Goal: Task Accomplishment & Management: Manage account settings

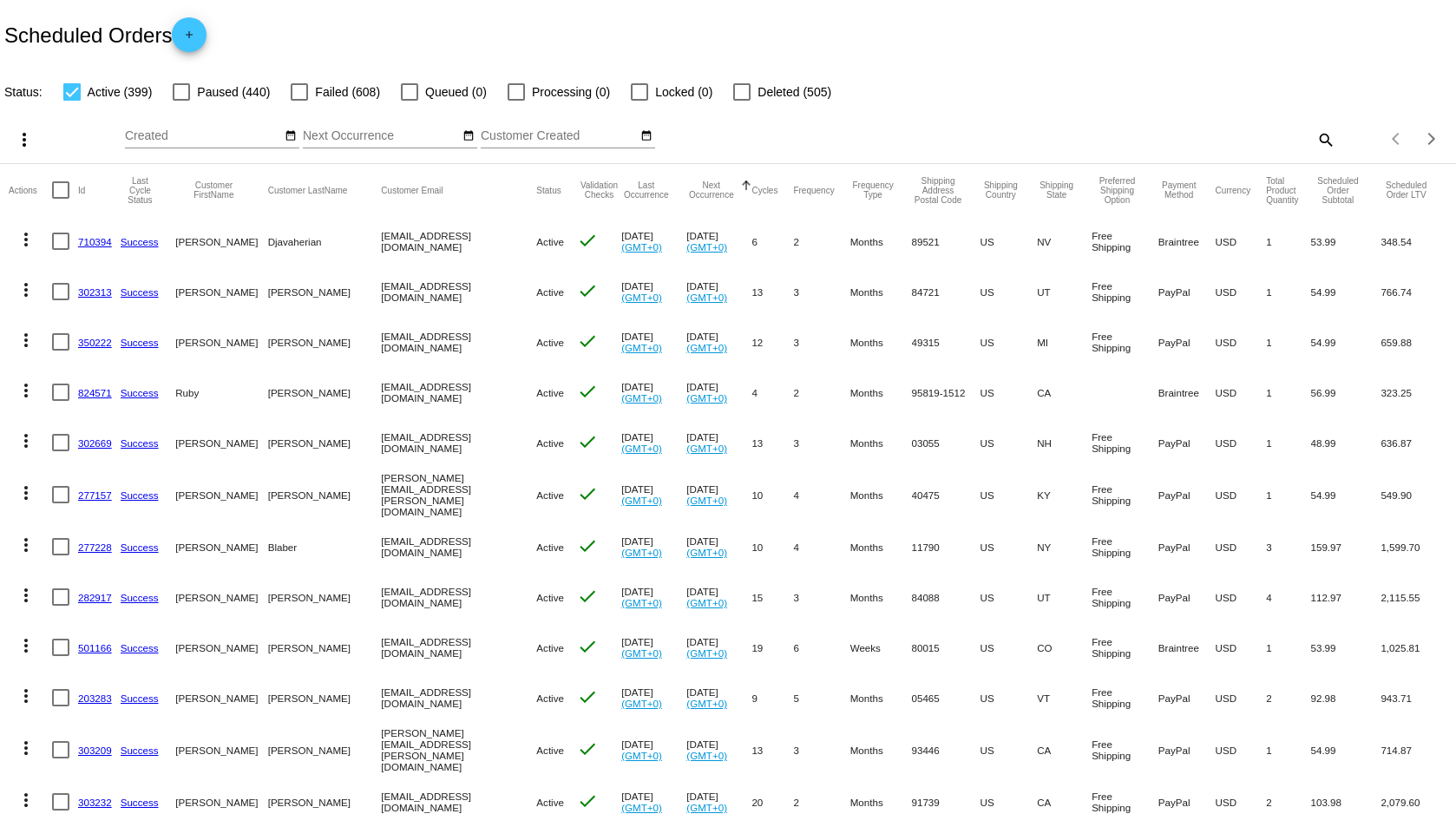
click at [1315, 134] on mat-icon "search" at bounding box center [1325, 139] width 20 height 27
click at [1004, 140] on input "Search" at bounding box center [1153, 136] width 363 height 14
type input "[PERSON_NAME]"
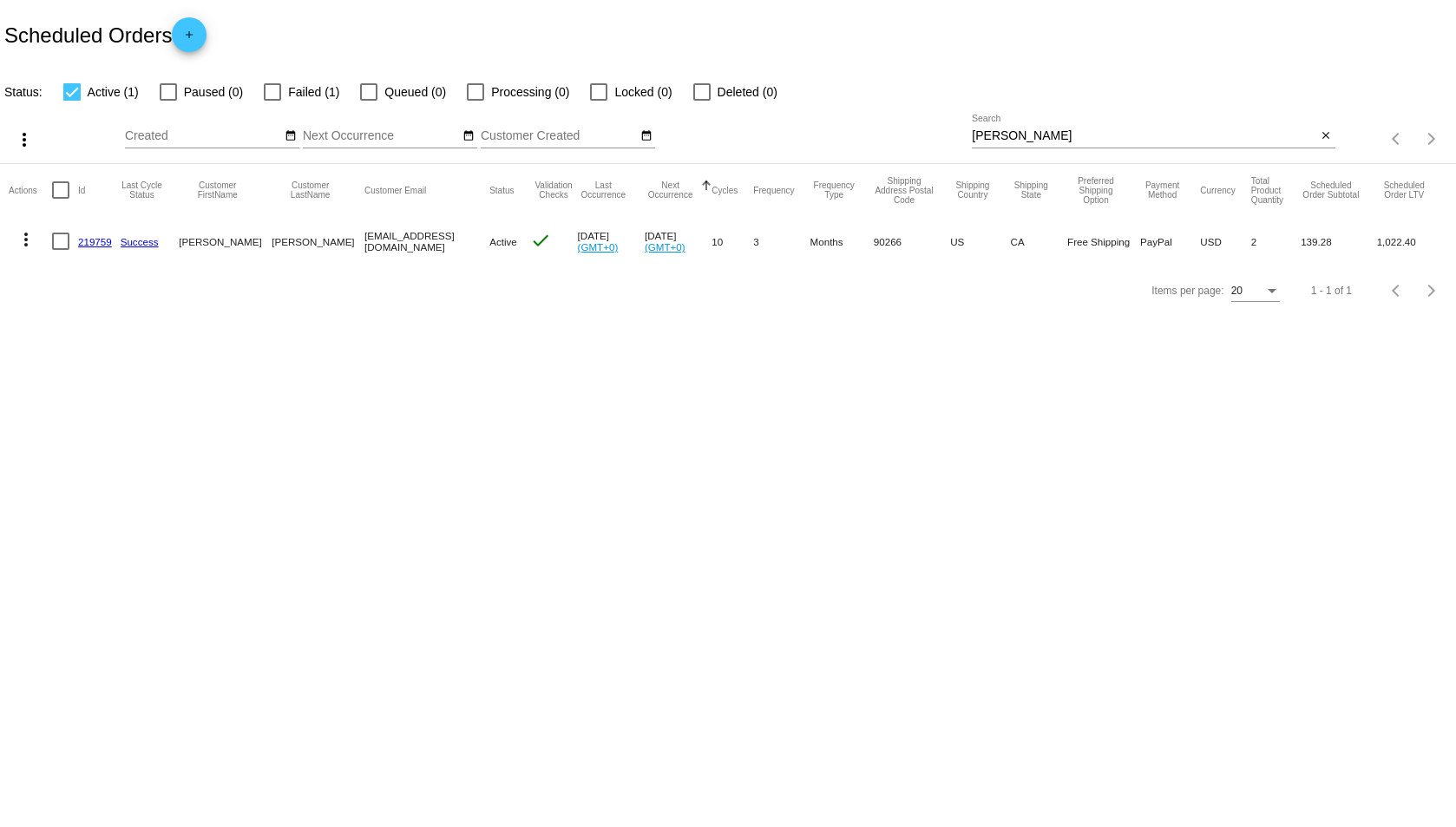
click at [88, 238] on link "219759" at bounding box center [94, 242] width 34 height 12
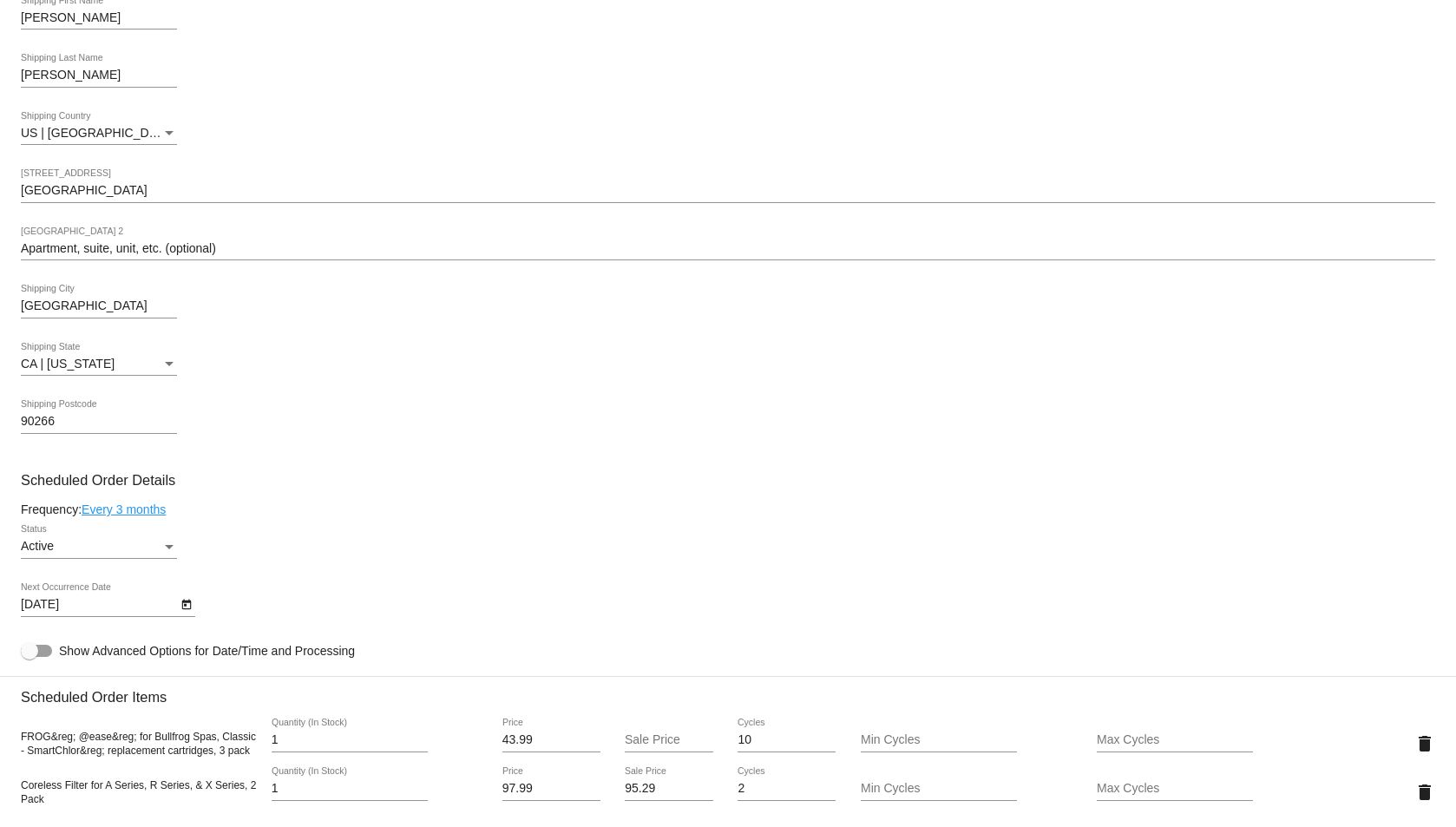
scroll to position [607, 0]
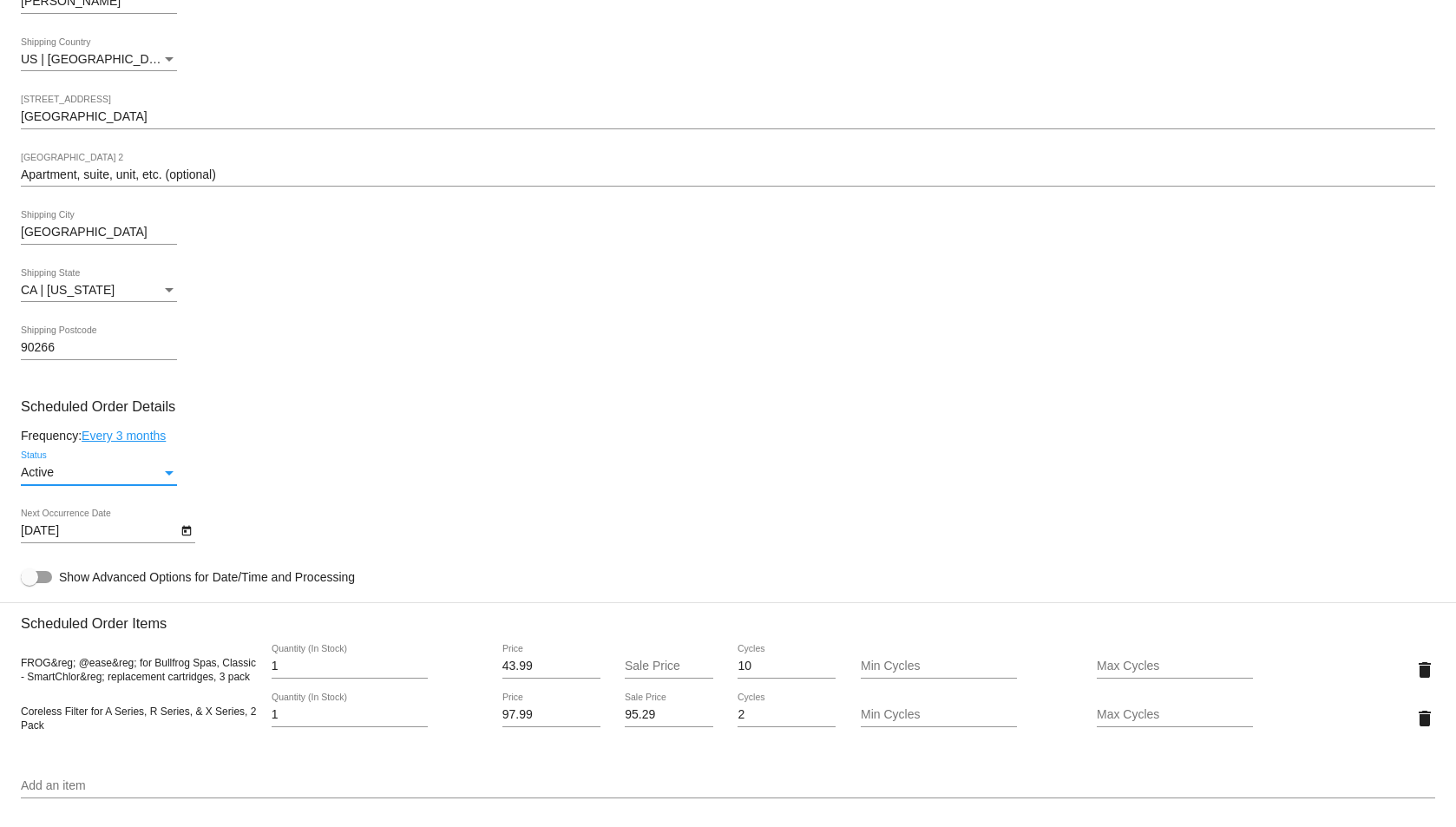
click at [163, 469] on div "Status" at bounding box center [169, 473] width 16 height 14
click at [263, 469] on div at bounding box center [728, 413] width 1456 height 827
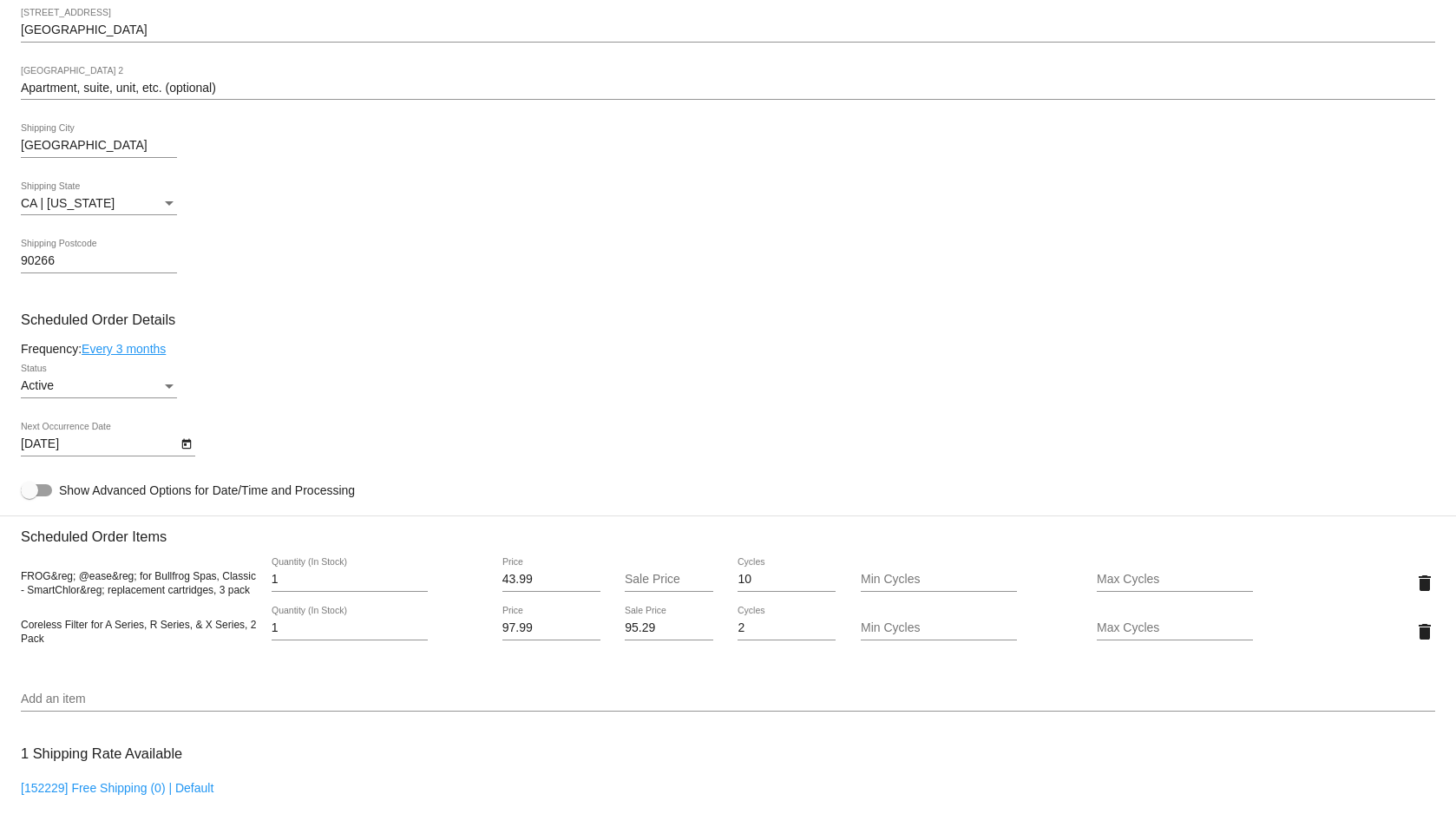
click at [168, 385] on div "Status" at bounding box center [169, 387] width 9 height 4
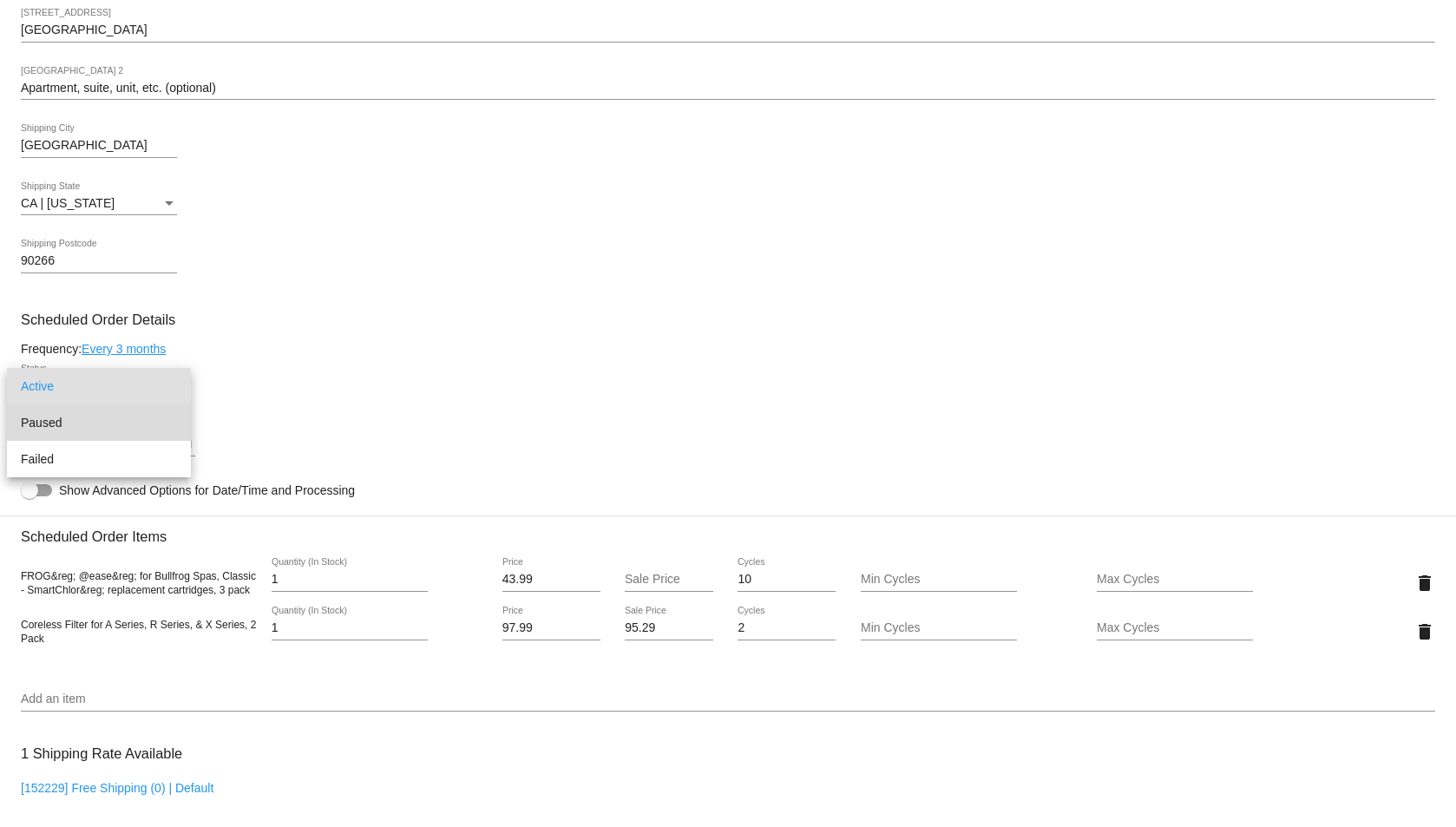
click at [82, 423] on span "Paused" at bounding box center [98, 423] width 156 height 37
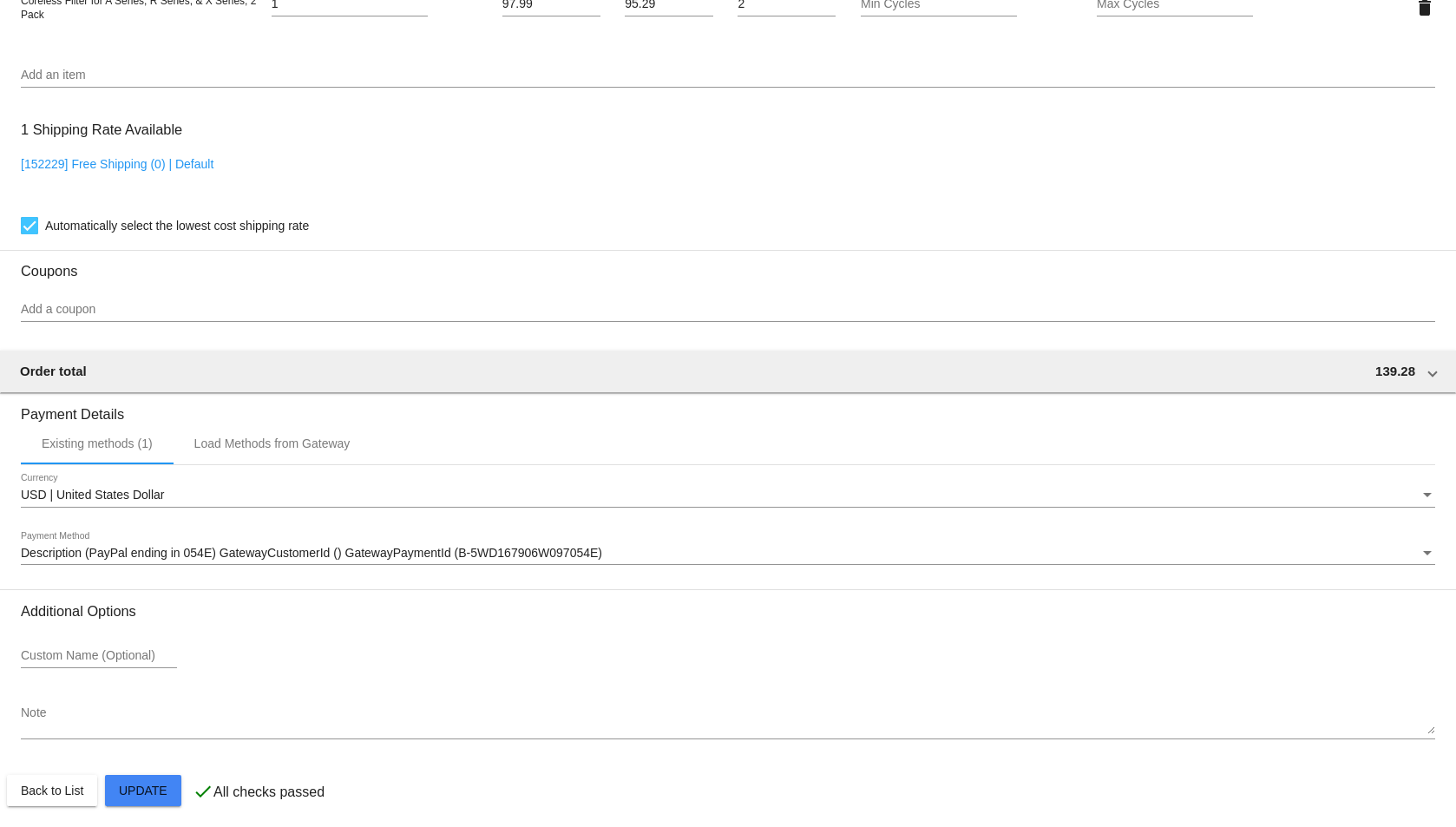
scroll to position [1326, 0]
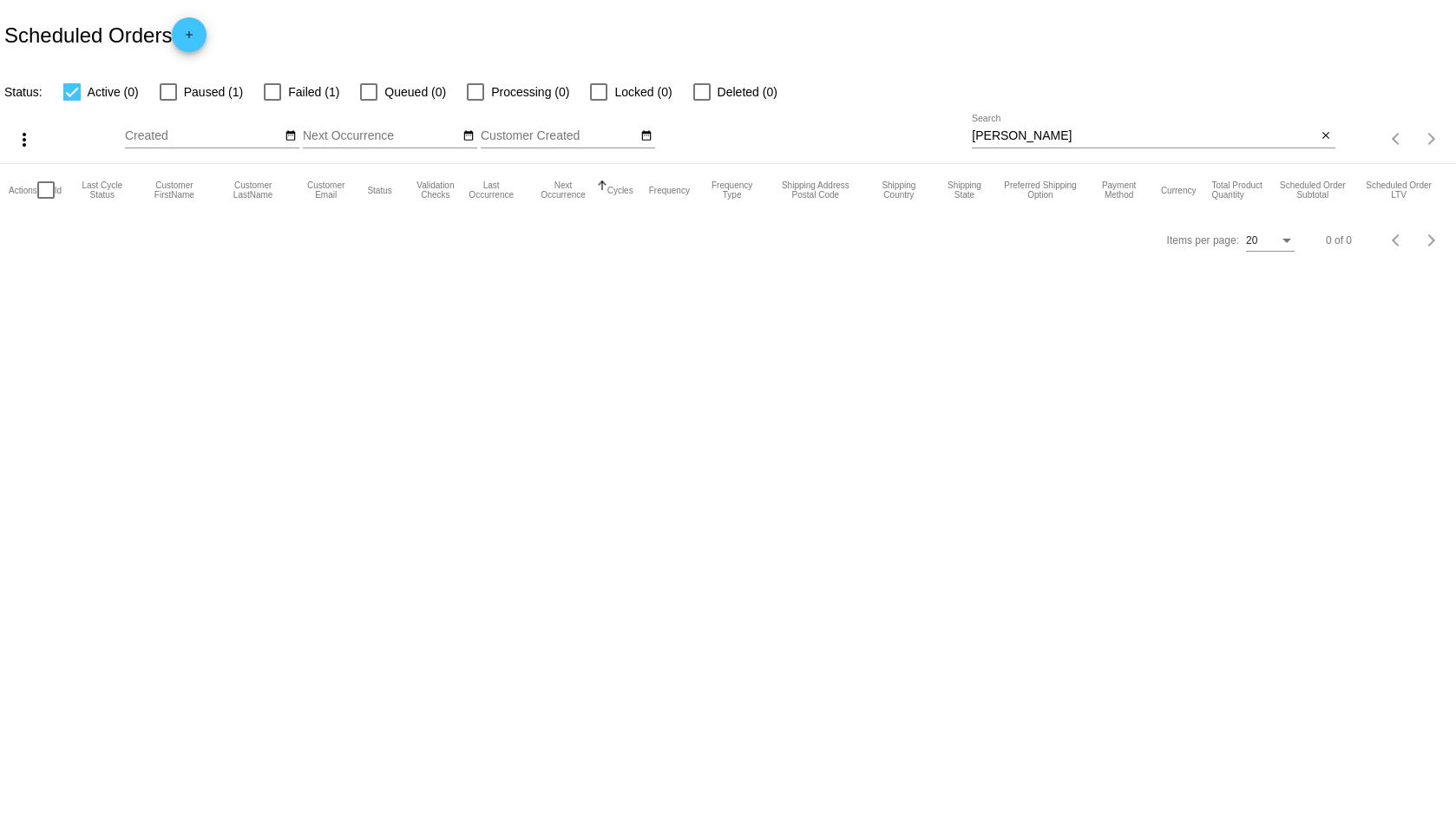
click at [206, 93] on span "Paused (1)" at bounding box center [213, 91] width 59 height 20
click at [168, 101] on input "Paused (1)" at bounding box center [167, 101] width 1 height 1
checkbox input "true"
